Goal: Book appointment/travel/reservation

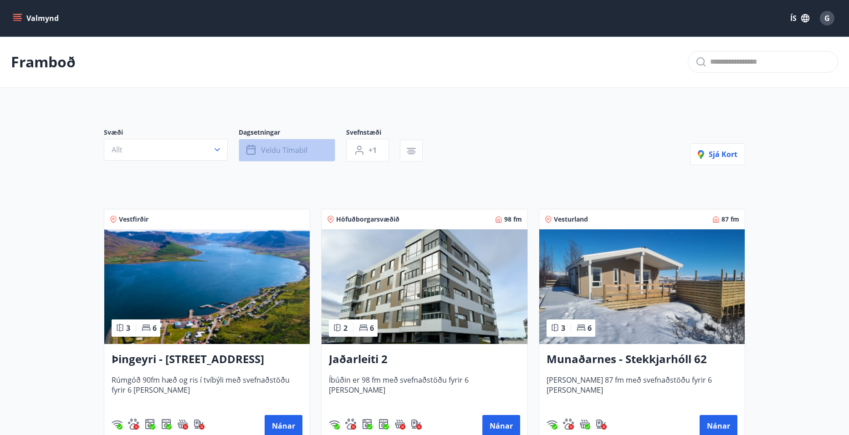
click at [309, 150] on button "Veldu tímabil" at bounding box center [287, 150] width 97 height 23
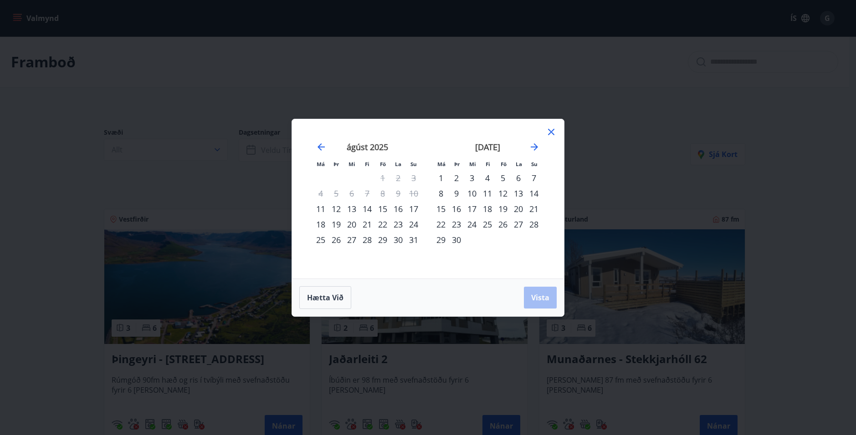
click at [502, 179] on div "5" at bounding box center [502, 177] width 15 height 15
click at [490, 179] on div "4" at bounding box center [487, 177] width 15 height 15
click at [444, 192] on div "8" at bounding box center [440, 193] width 15 height 15
click at [532, 297] on span "Vista" at bounding box center [540, 298] width 18 height 10
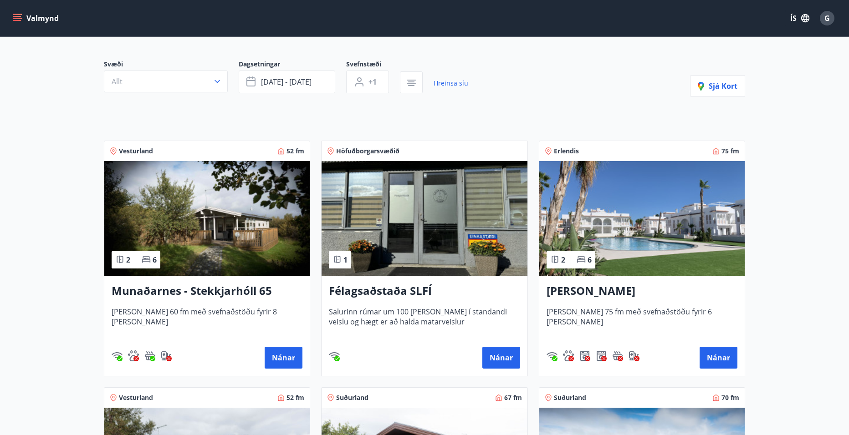
scroll to position [58, 0]
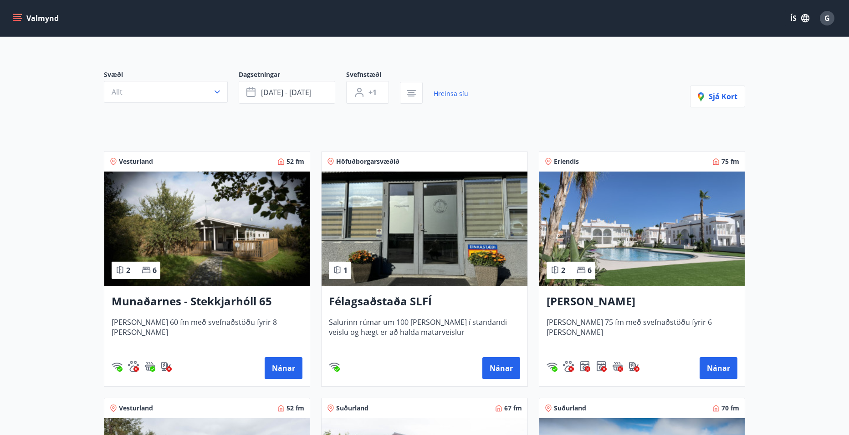
click at [286, 104] on div at bounding box center [286, 106] width 364 height 4
click at [290, 100] on button "[DATE] - [DATE]" at bounding box center [287, 92] width 97 height 23
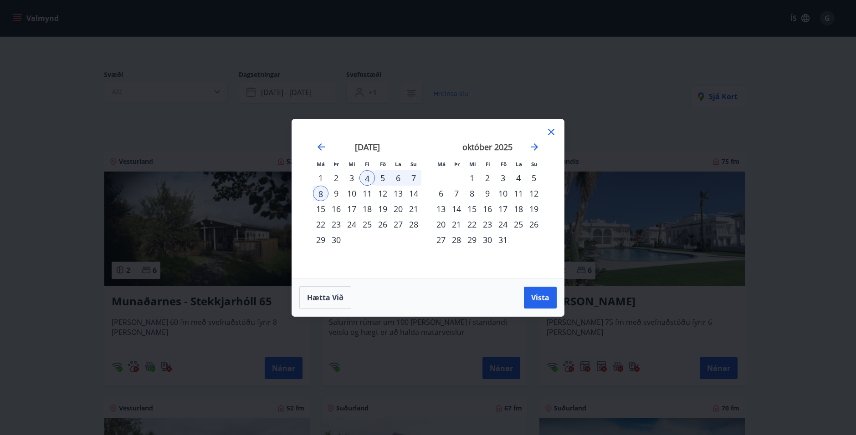
click at [369, 210] on div "18" at bounding box center [366, 208] width 15 height 15
click at [323, 226] on div "22" at bounding box center [320, 224] width 15 height 15
click at [536, 297] on span "Vista" at bounding box center [540, 298] width 18 height 10
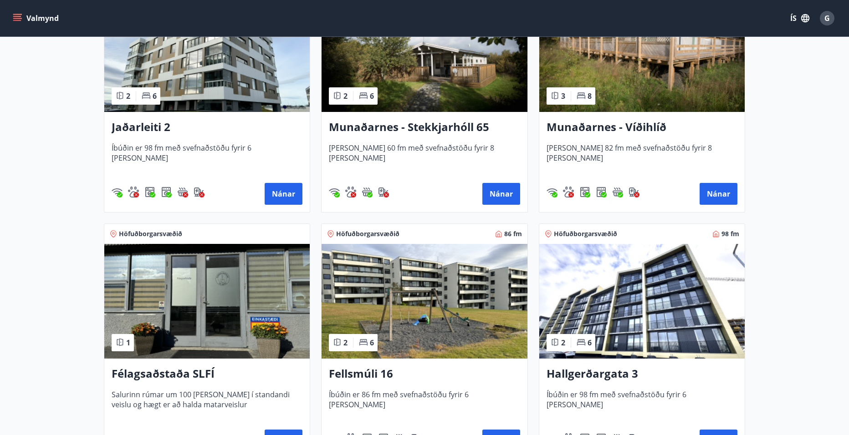
scroll to position [5, 0]
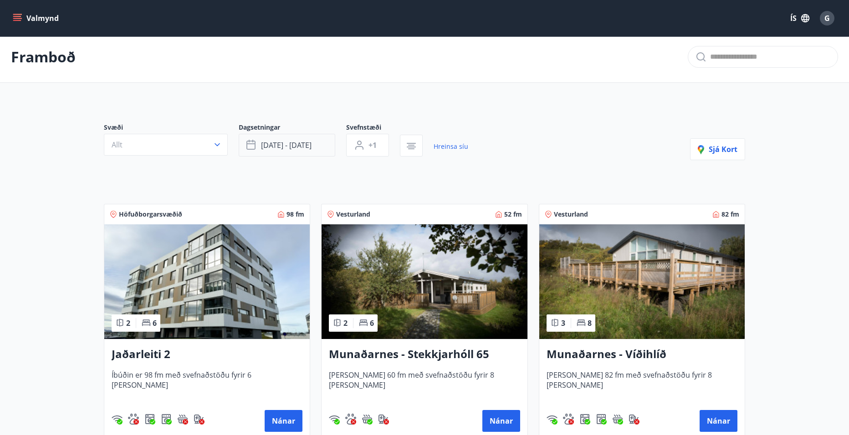
click at [285, 144] on span "[DATE] - [DATE]" at bounding box center [286, 145] width 51 height 10
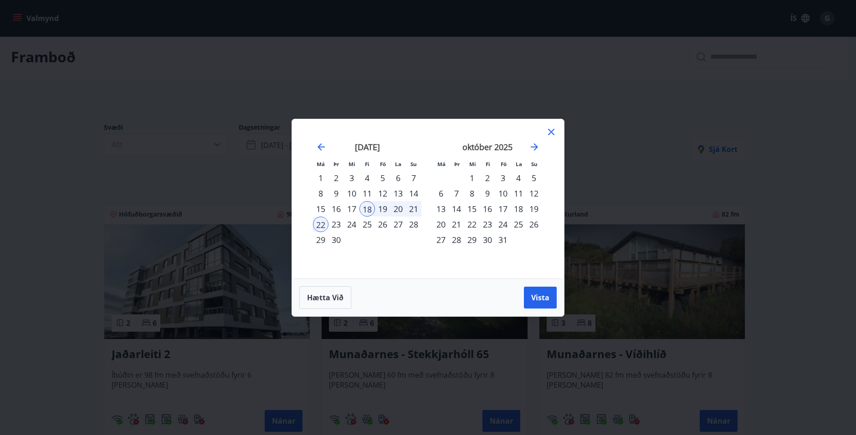
click at [491, 224] on div "23" at bounding box center [487, 224] width 15 height 15
drag, startPoint x: 442, startPoint y: 243, endPoint x: 503, endPoint y: 259, distance: 63.4
click at [442, 244] on div "27" at bounding box center [440, 239] width 15 height 15
click at [537, 296] on span "Vista" at bounding box center [540, 298] width 18 height 10
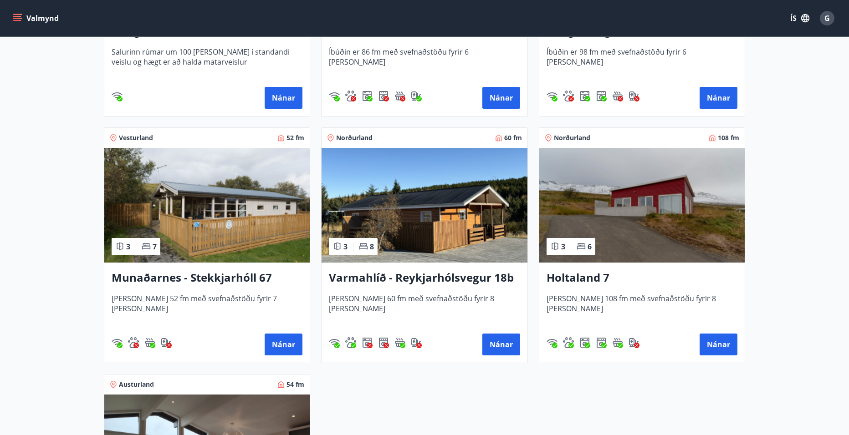
scroll to position [552, 0]
